Goal: Task Accomplishment & Management: Use online tool/utility

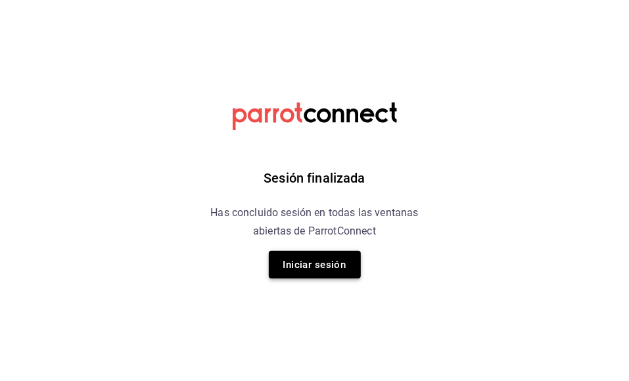
click at [335, 262] on button "Iniciar sesión" at bounding box center [315, 265] width 92 height 28
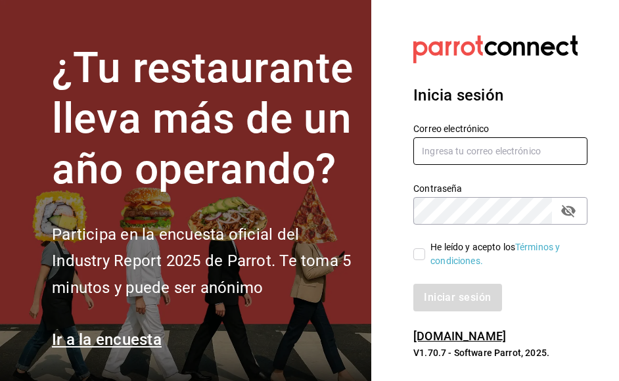
type input "ruben.luz@grupocosteno.com"
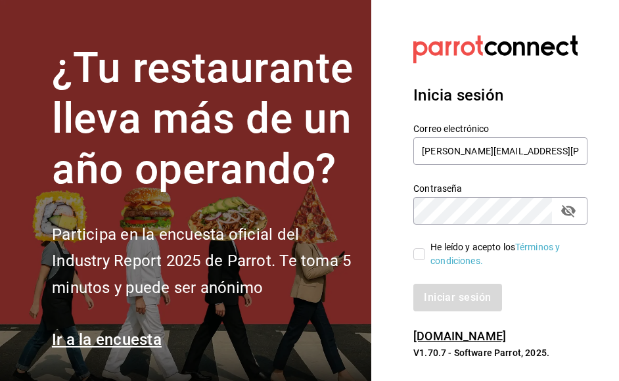
click at [420, 254] on input "He leído y acepto los Términos y condiciones." at bounding box center [419, 254] width 12 height 12
checkbox input "true"
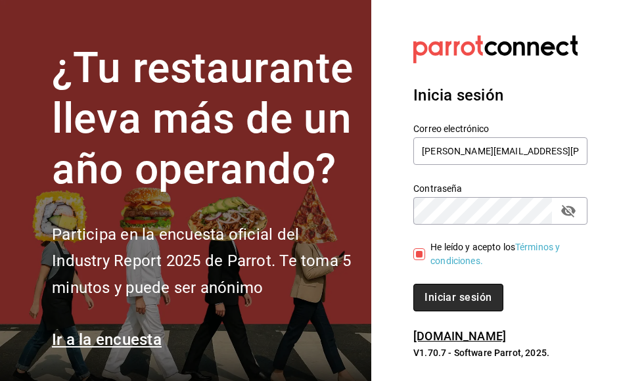
click at [479, 299] on button "Iniciar sesión" at bounding box center [457, 298] width 89 height 28
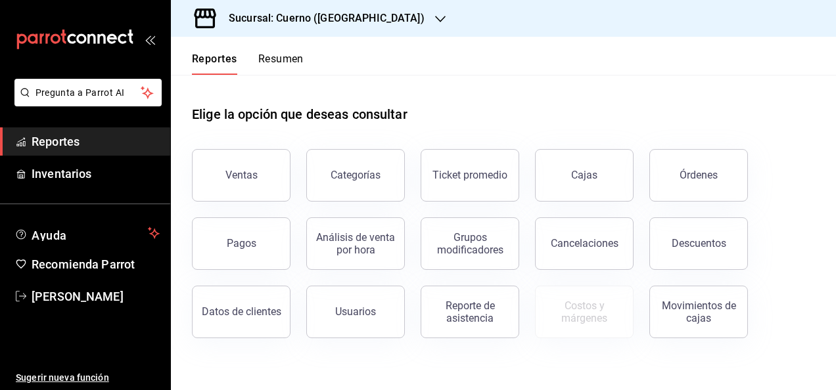
click at [435, 16] on icon "button" at bounding box center [440, 19] width 11 height 7
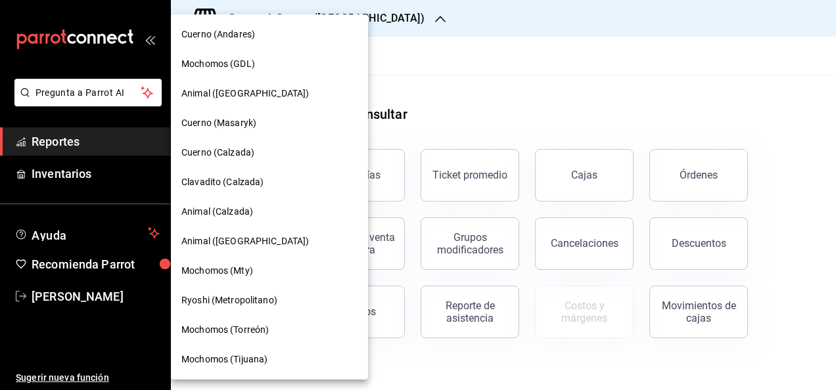
click at [205, 205] on span "Animal (Calzada)" at bounding box center [217, 212] width 72 height 14
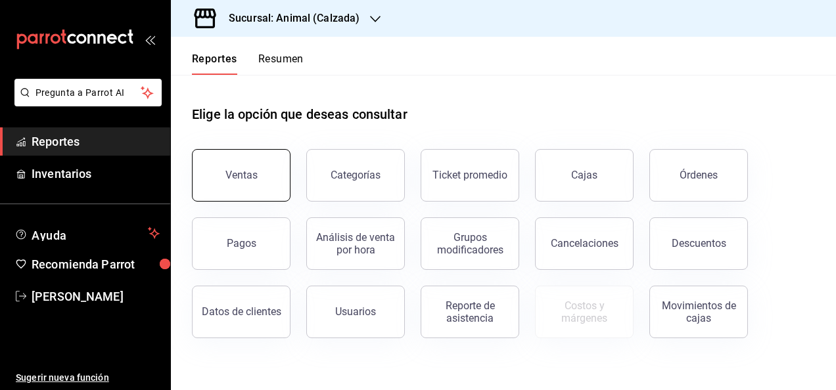
click at [244, 180] on div "Ventas" at bounding box center [241, 175] width 32 height 12
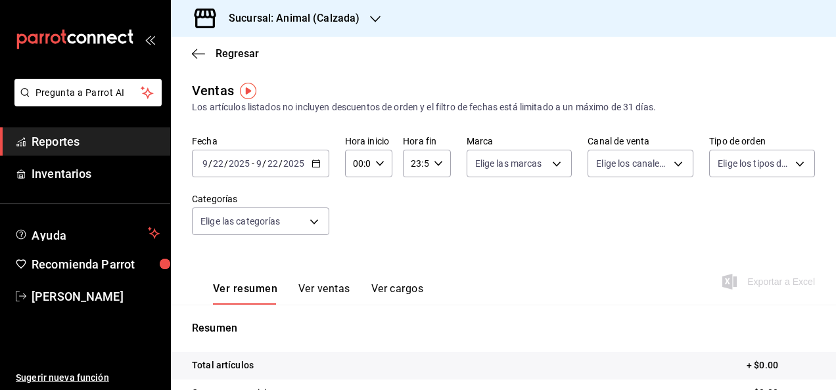
click at [317, 161] on \(Stroke\) "button" at bounding box center [316, 163] width 8 height 7
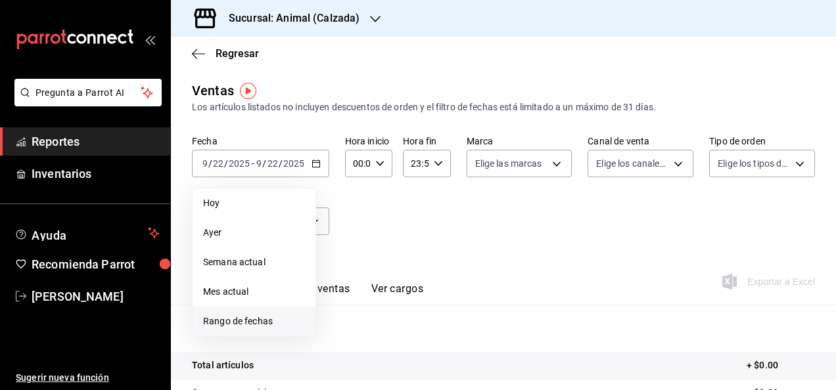
click at [239, 319] on span "Rango de fechas" at bounding box center [254, 322] width 102 height 14
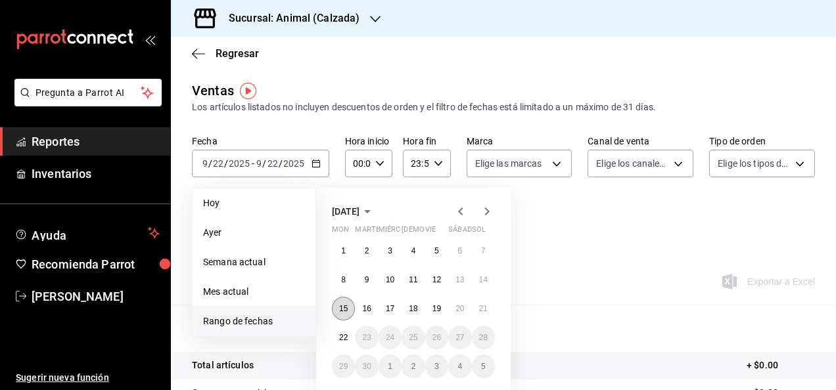
click at [337, 304] on button "15" at bounding box center [343, 309] width 23 height 24
click at [344, 336] on abbr "22" at bounding box center [343, 337] width 9 height 9
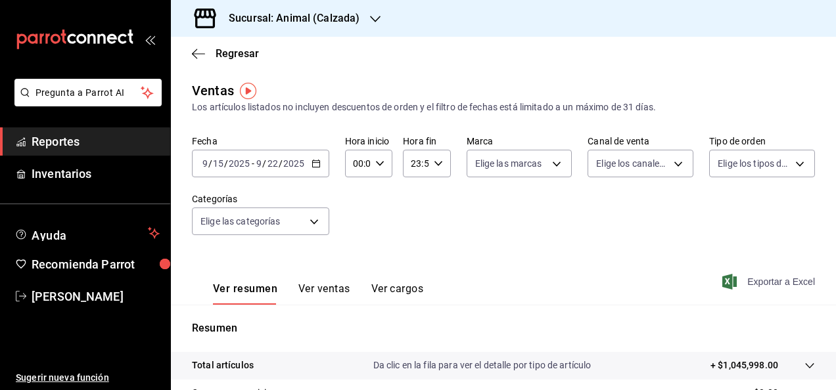
click at [777, 277] on font "Exportar a Excel" at bounding box center [781, 282] width 68 height 11
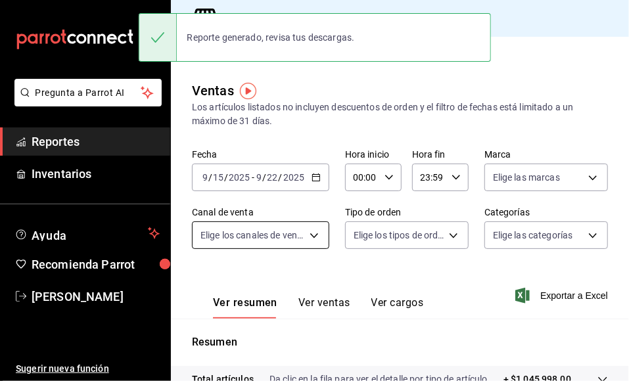
click at [318, 236] on body "Pregunta a Parrot AI Reportes Inventarios Ayuda Recomienda Parrot [PERSON_NAME]…" at bounding box center [314, 190] width 629 height 381
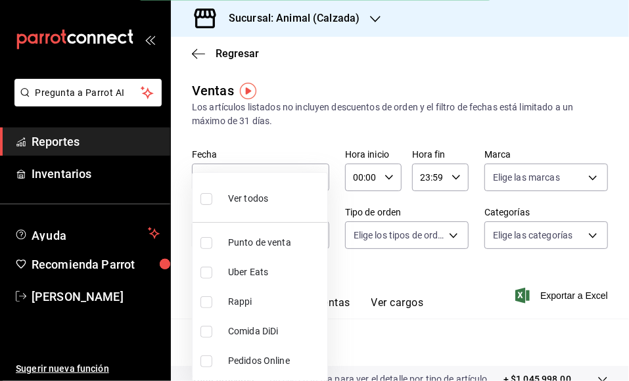
click at [463, 264] on div at bounding box center [314, 190] width 629 height 381
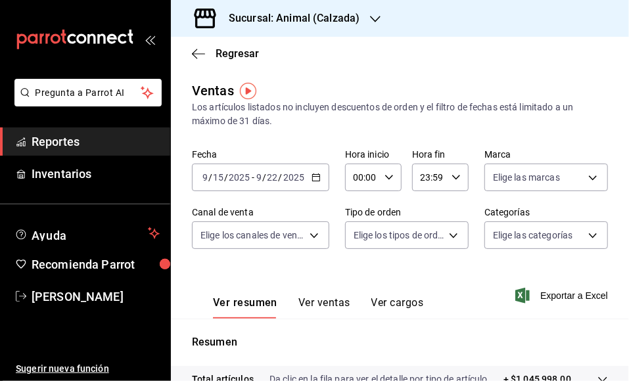
click at [388, 173] on icon "button" at bounding box center [389, 177] width 9 height 9
click at [361, 210] on span "00" at bounding box center [357, 211] width 7 height 11
click at [361, 210] on span "05" at bounding box center [357, 211] width 7 height 11
type input "05:00"
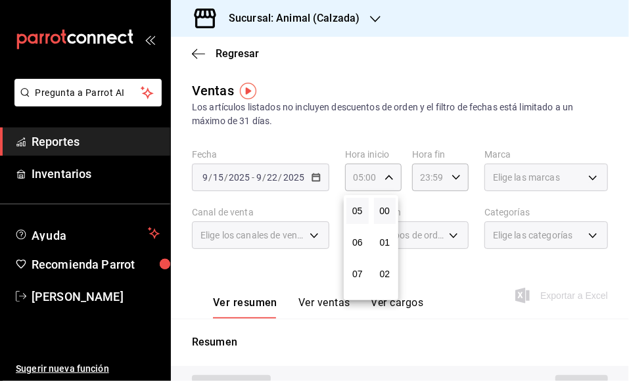
click at [452, 177] on div at bounding box center [314, 190] width 629 height 381
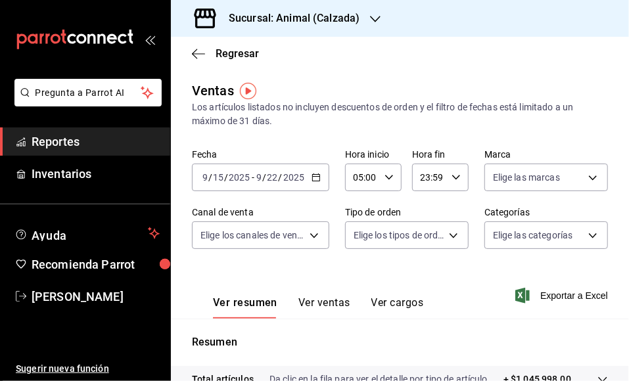
click at [452, 177] on \(Stroke\) "button" at bounding box center [456, 177] width 8 height 5
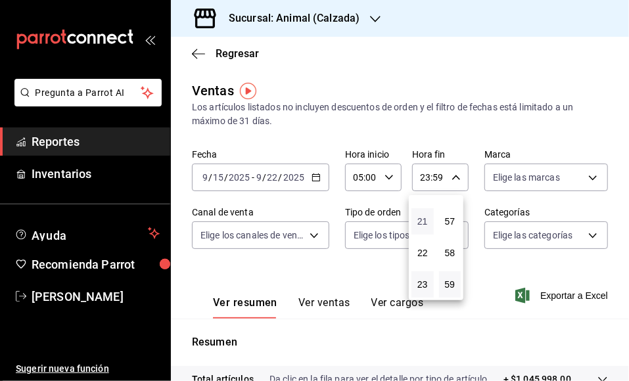
click at [425, 225] on span "21" at bounding box center [422, 221] width 7 height 11
type input "21:59"
click at [425, 223] on div "05" at bounding box center [423, 238] width 28 height 32
click at [443, 223] on button "57" at bounding box center [450, 221] width 22 height 26
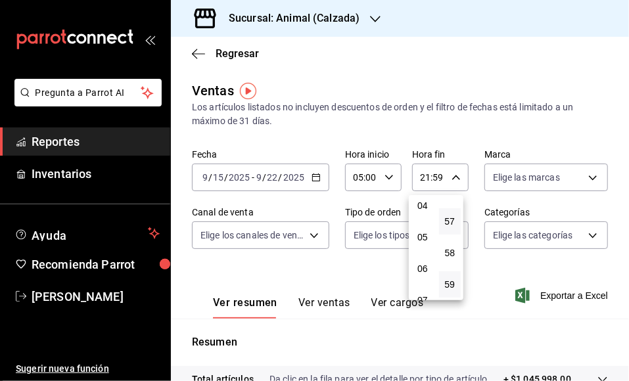
type input "21:57"
click at [452, 212] on span "00" at bounding box center [450, 211] width 7 height 11
click at [425, 241] on span "05" at bounding box center [422, 237] width 7 height 11
type input "05:00"
click at [582, 177] on div at bounding box center [314, 190] width 629 height 381
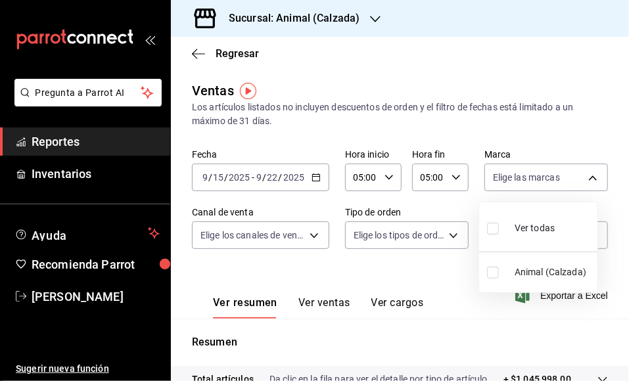
click at [582, 177] on body "Pregunta a Parrot AI Reportes Inventarios Ayuda Recomienda Parrot [PERSON_NAME]…" at bounding box center [314, 190] width 629 height 381
click at [491, 227] on input "checkbox" at bounding box center [493, 229] width 12 height 12
checkbox input "true"
type input "e26472f3-9262-489d-bcba-4c6b034529c7"
checkbox input "true"
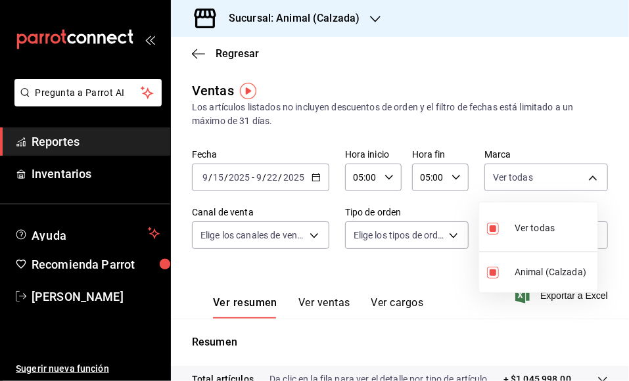
click at [318, 236] on div at bounding box center [314, 190] width 629 height 381
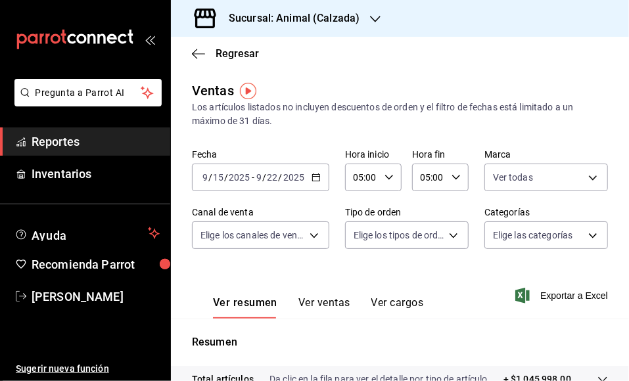
click at [318, 236] on body "Pregunta a Parrot AI Reportes Inventarios Ayuda Recomienda Parrot [PERSON_NAME]…" at bounding box center [314, 190] width 629 height 381
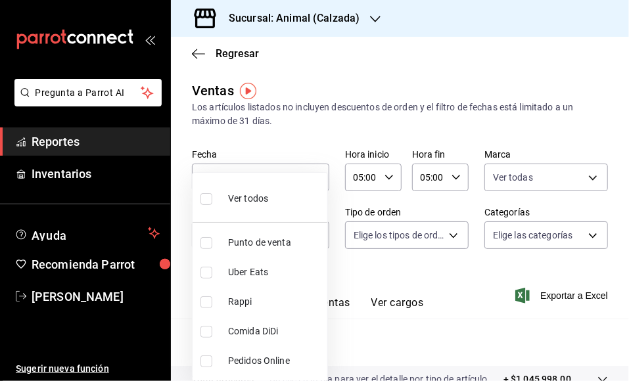
click at [208, 197] on input "checkbox" at bounding box center [206, 199] width 12 height 12
checkbox input "true"
type input "PARROT,UBER_EATS,RAPPI,DIDI_FOOD,ONLINE"
checkbox input "true"
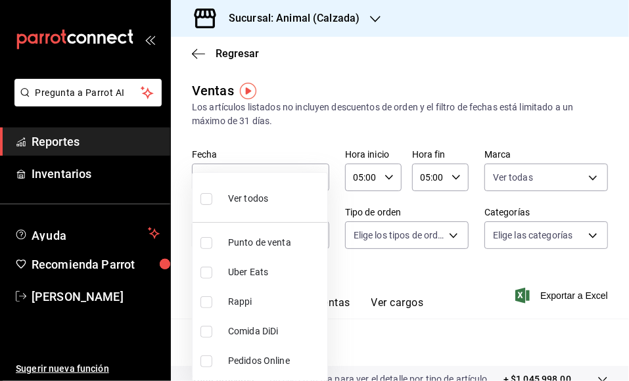
checkbox input "true"
click at [208, 197] on ul "Ver todos Punto de venta Uber Eats Rappi Comida DiDi Pedidos Online" at bounding box center [260, 277] width 135 height 208
click at [386, 268] on div at bounding box center [314, 190] width 629 height 381
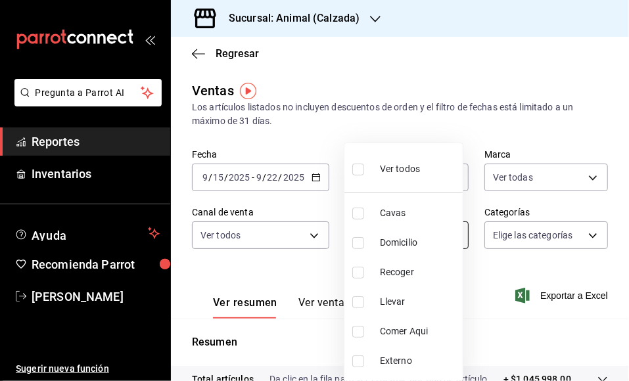
click at [452, 239] on body "Pregunta a Parrot AI Reportes Inventarios Ayuda Recomienda Parrot [PERSON_NAME]…" at bounding box center [314, 190] width 629 height 381
click at [360, 172] on input "checkbox" at bounding box center [358, 170] width 12 height 12
checkbox input "true"
type input "588630d3-b511-4bba-a729-32472510037f,54b7ae00-ca47-4ec1-b7ff-55842c0a2b62,92293…"
checkbox input "true"
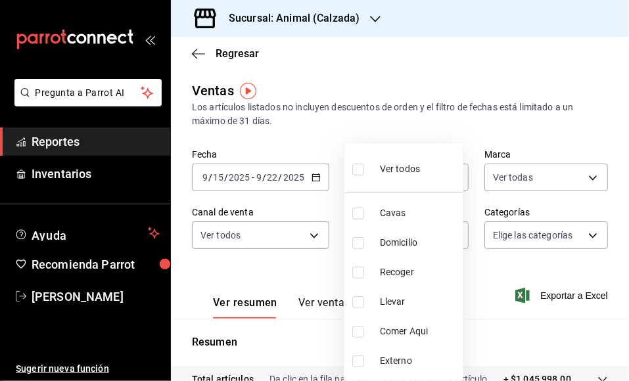
checkbox input "true"
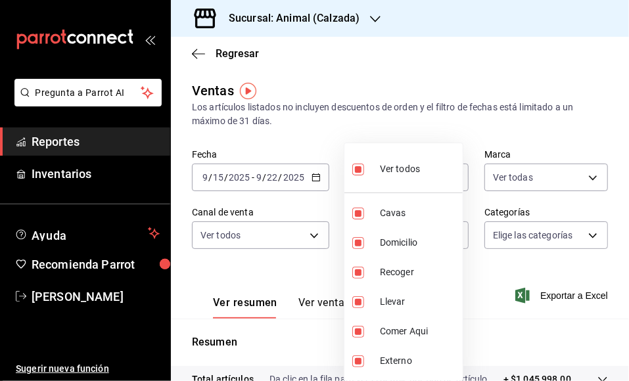
click at [500, 263] on div at bounding box center [314, 190] width 629 height 381
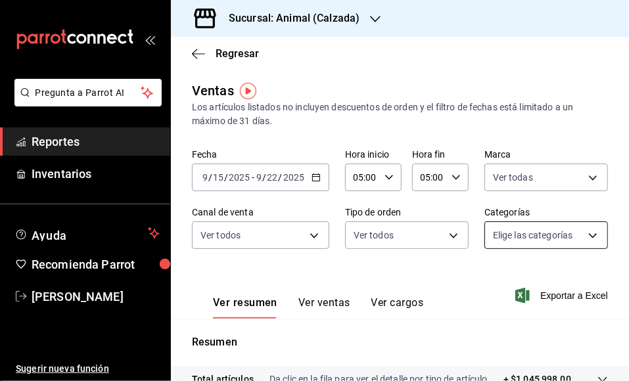
click at [586, 237] on body "Pregunta a Parrot AI Reportes Inventarios Ayuda Recomienda Parrot [PERSON_NAME]…" at bounding box center [314, 190] width 629 height 381
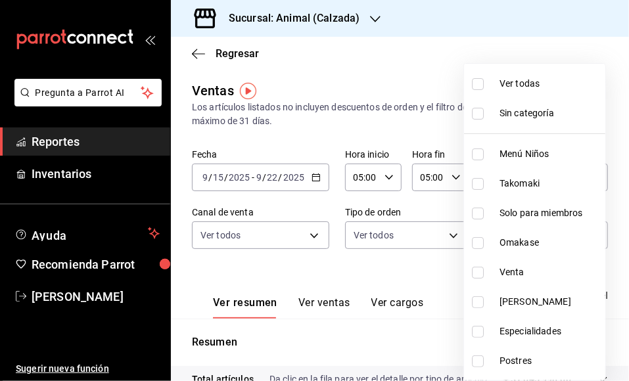
click at [478, 85] on input "checkbox" at bounding box center [478, 84] width 12 height 12
checkbox input "true"
type input "577524a9-a437-43f3-84d2-cf2e6968635f,5d35a5f4-3063-4397-a550-a8f4eca83956,9bcdf…"
checkbox input "true"
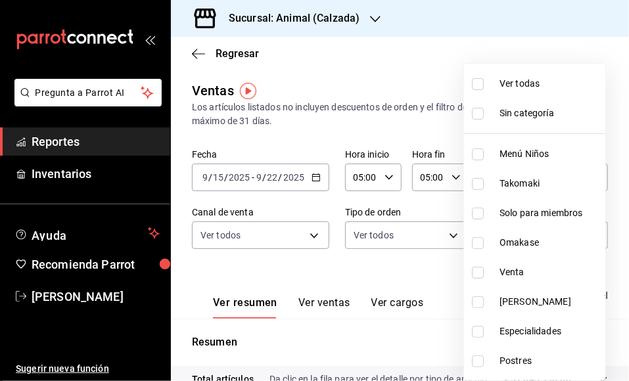
checkbox input "true"
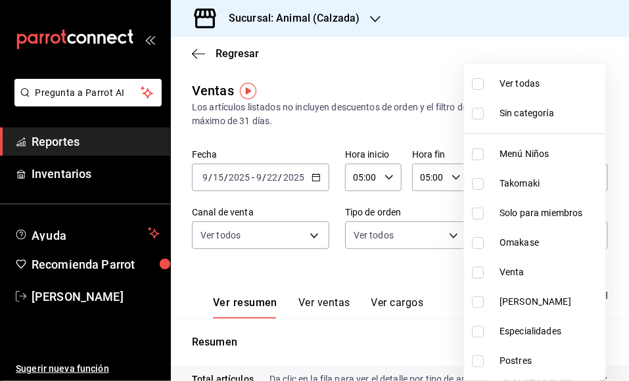
checkbox input "true"
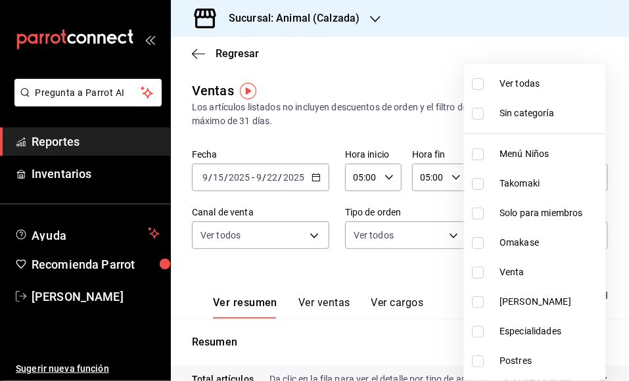
checkbox input "true"
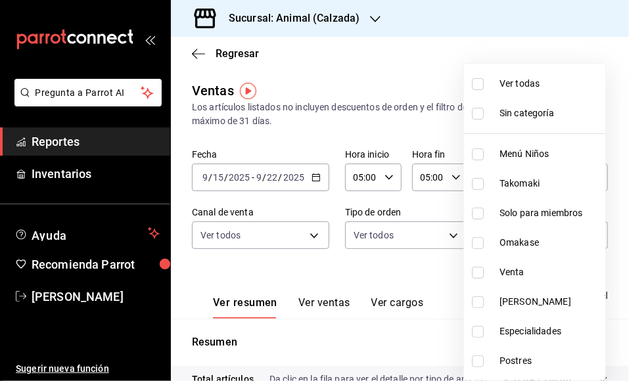
checkbox input "true"
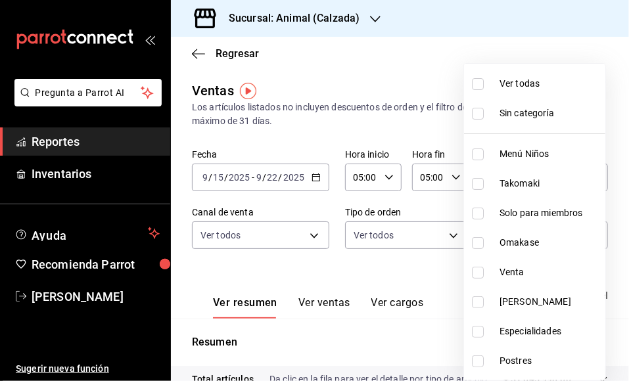
checkbox input "true"
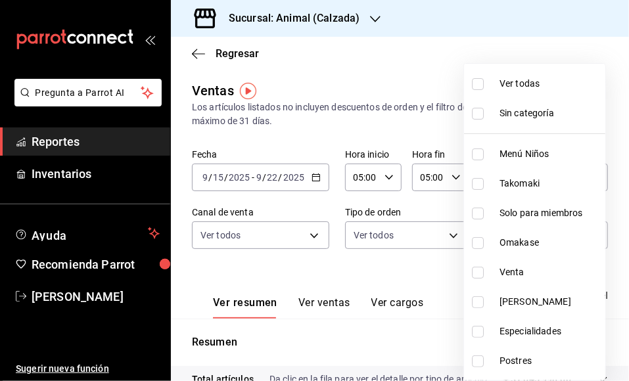
checkbox input "true"
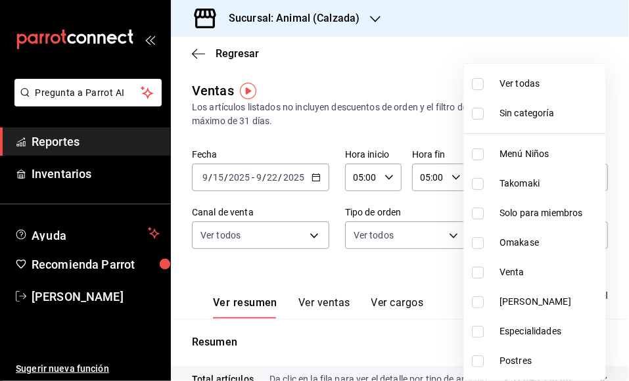
checkbox input "true"
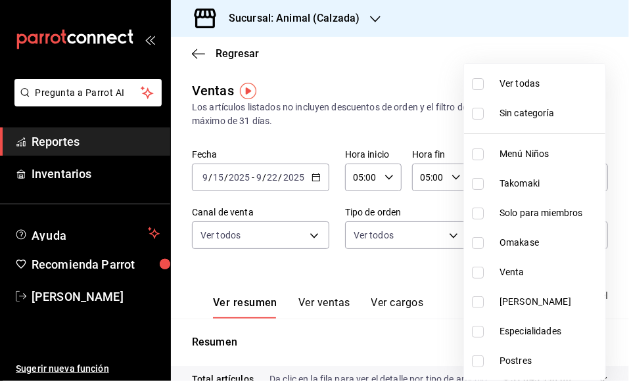
checkbox input "true"
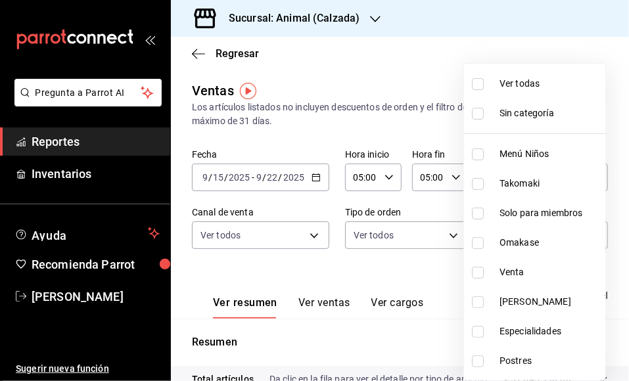
checkbox input "true"
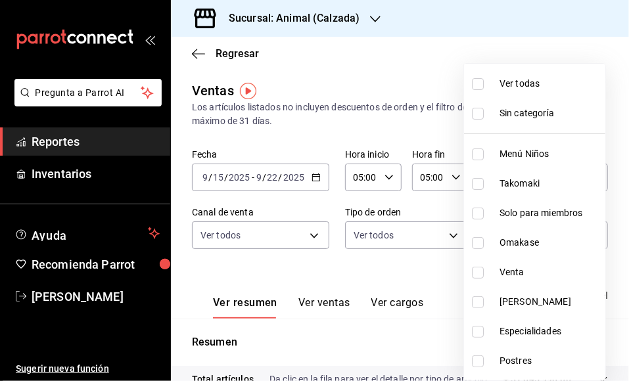
checkbox input "true"
click at [425, 273] on div at bounding box center [314, 190] width 629 height 381
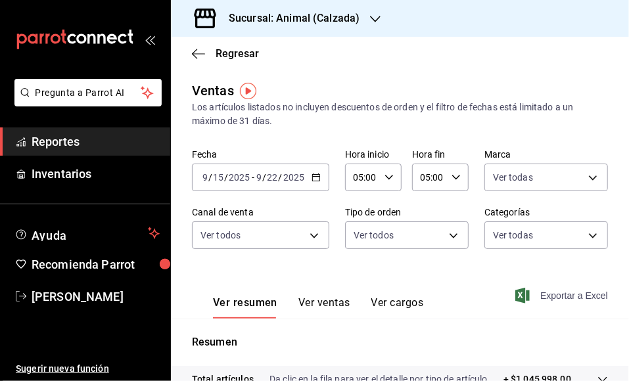
click at [560, 294] on font "Exportar a Excel" at bounding box center [574, 296] width 68 height 11
